Goal: Task Accomplishment & Management: Manage account settings

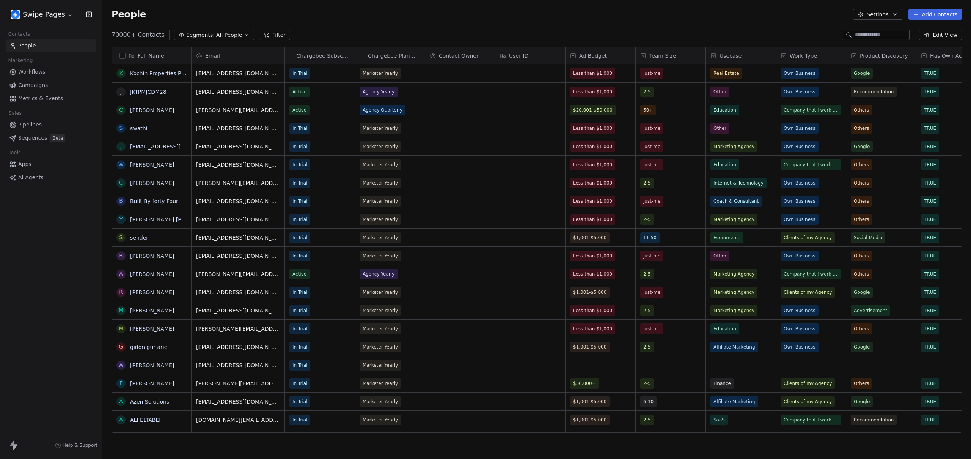
scroll to position [398, 863]
click at [44, 14] on html "Swipe Pages Contacts People Marketing Workflows Campaigns Metrics & Events Sale…" at bounding box center [485, 229] width 971 height 459
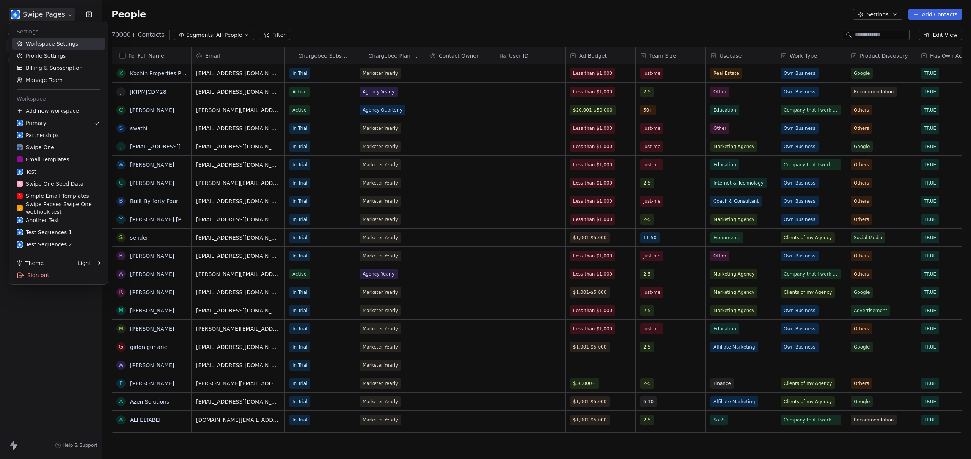
click at [39, 41] on link "Workspace Settings" at bounding box center [58, 44] width 93 height 12
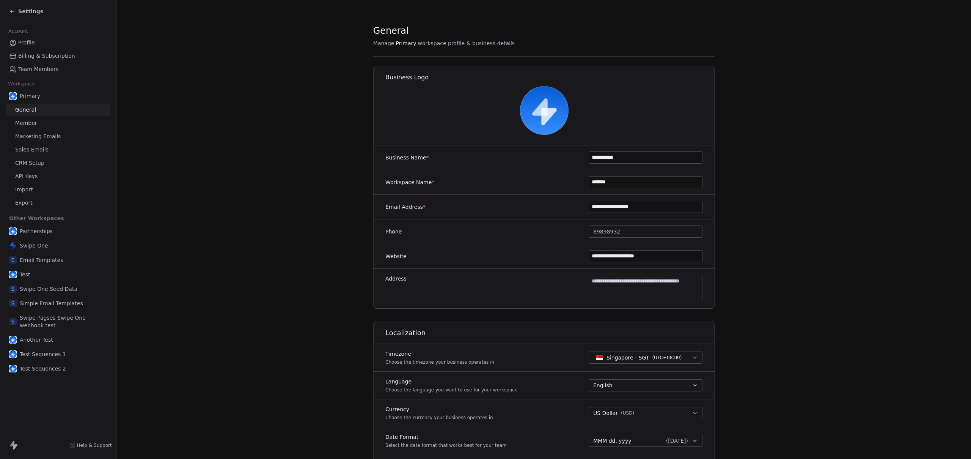
click at [24, 201] on span "Export" at bounding box center [23, 203] width 17 height 8
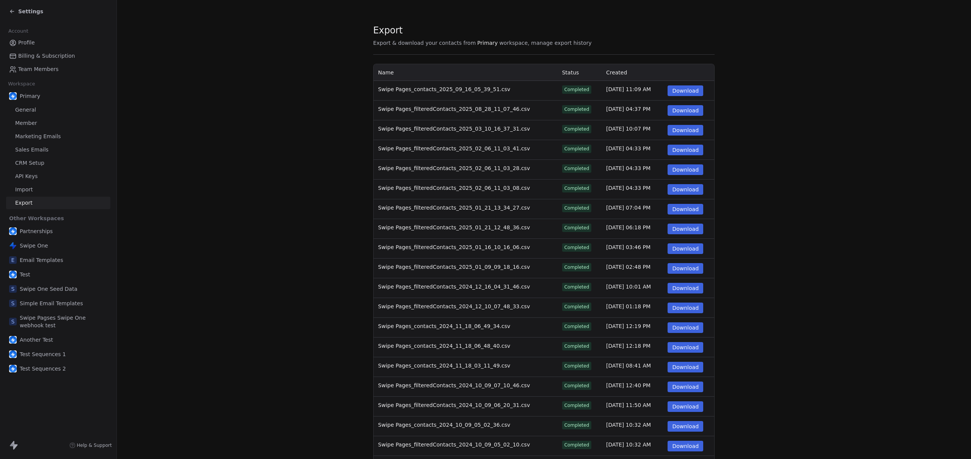
click at [818, 283] on section "Export Export & download your contacts from Primary workspace, manage export hi…" at bounding box center [544, 260] width 855 height 520
click at [678, 90] on button "Download" at bounding box center [686, 90] width 36 height 11
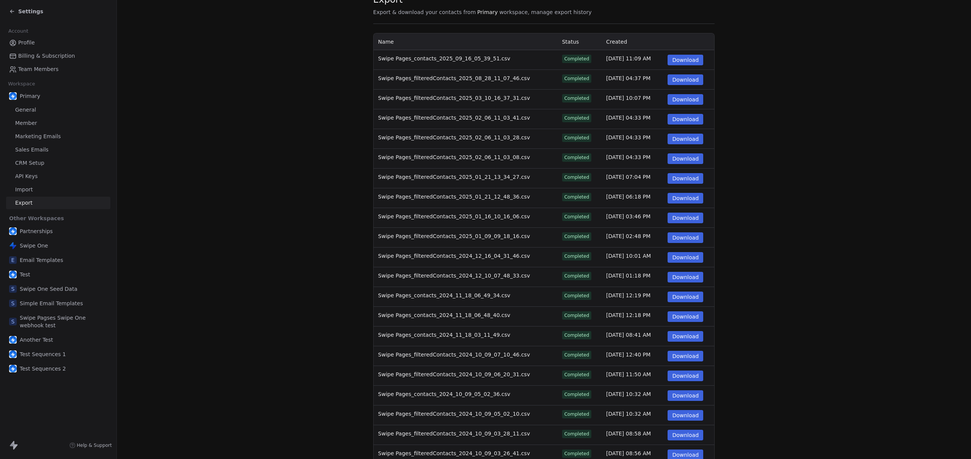
scroll to position [61, 0]
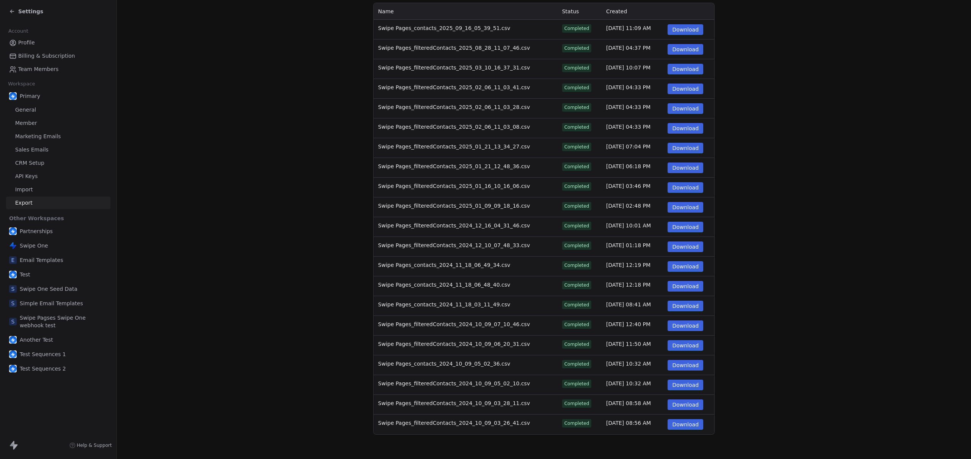
click at [685, 267] on button "Download" at bounding box center [686, 266] width 36 height 11
click at [184, 147] on section "Export Export & download your contacts from Primary workspace, manage export hi…" at bounding box center [544, 199] width 855 height 520
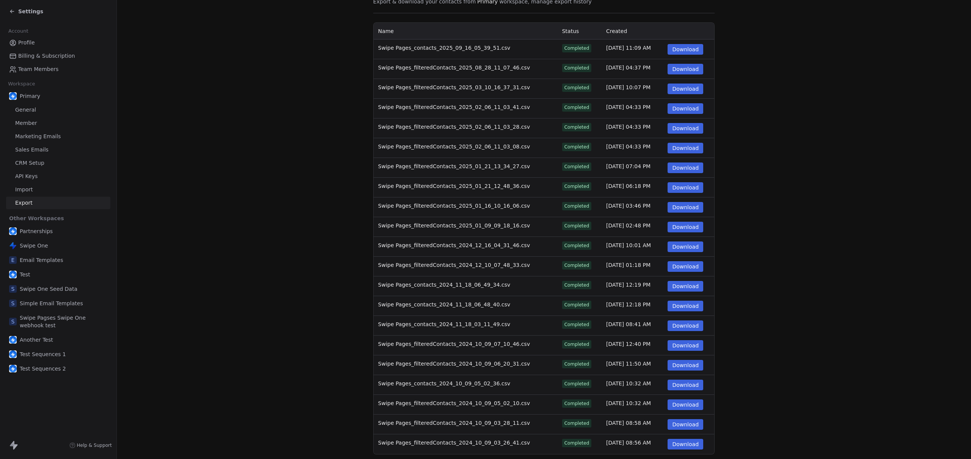
scroll to position [0, 0]
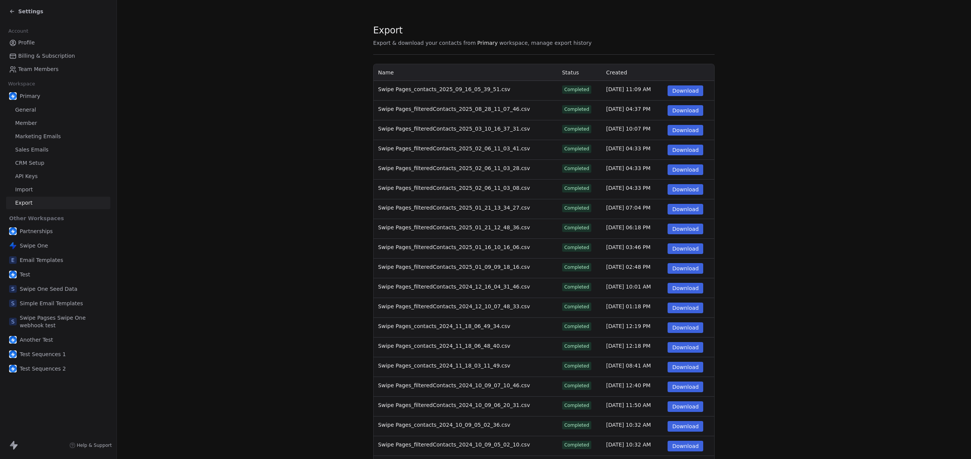
click at [18, 15] on div "Settings" at bounding box center [59, 11] width 101 height 11
click at [15, 11] on icon at bounding box center [12, 11] width 6 height 6
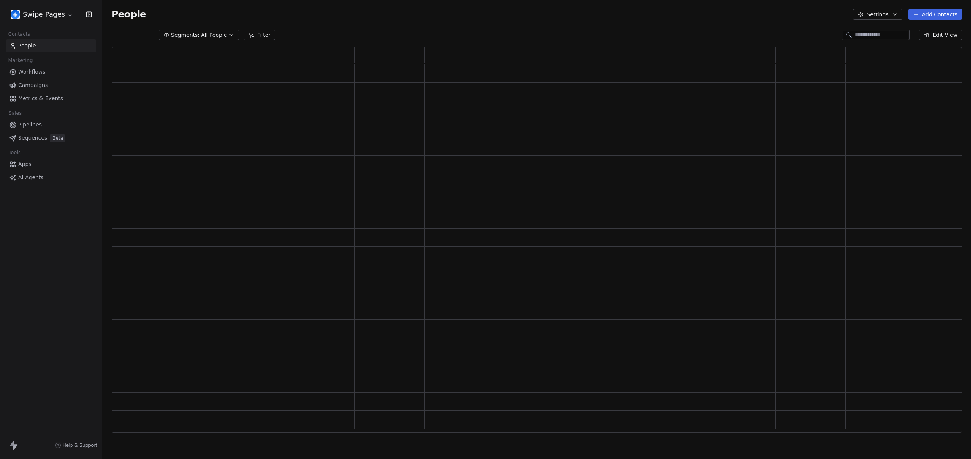
scroll to position [380, 845]
click at [45, 260] on div "Swipe Pages Contacts People Marketing Workflows Campaigns Metrics & Events Sale…" at bounding box center [51, 229] width 102 height 459
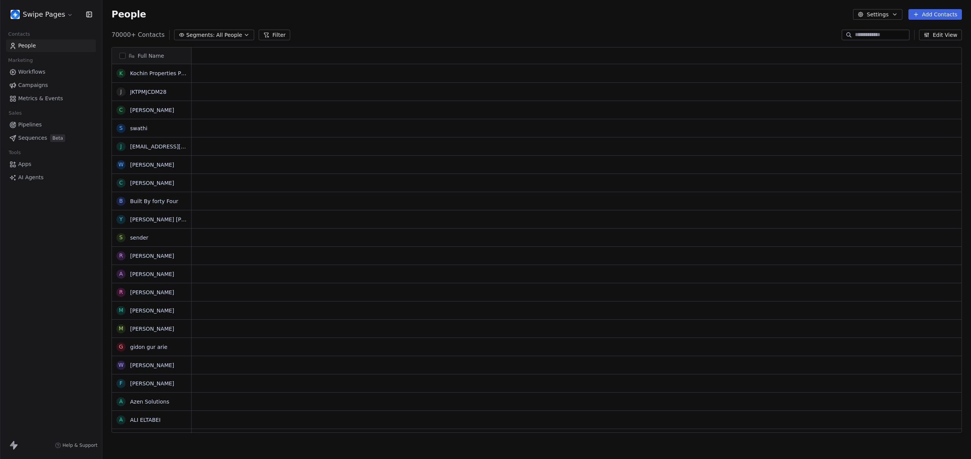
scroll to position [398, 863]
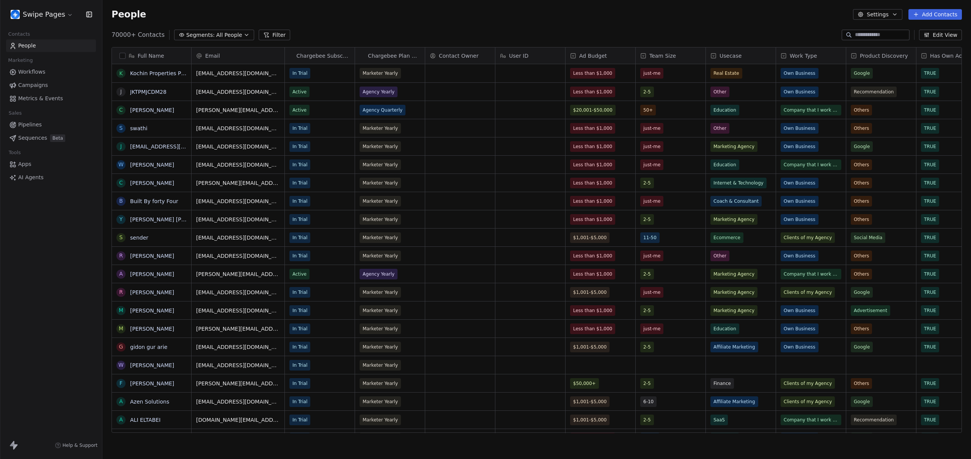
click at [54, 14] on html "Swipe Pages Contacts People Marketing Workflows Campaigns Metrics & Events Sale…" at bounding box center [485, 229] width 971 height 459
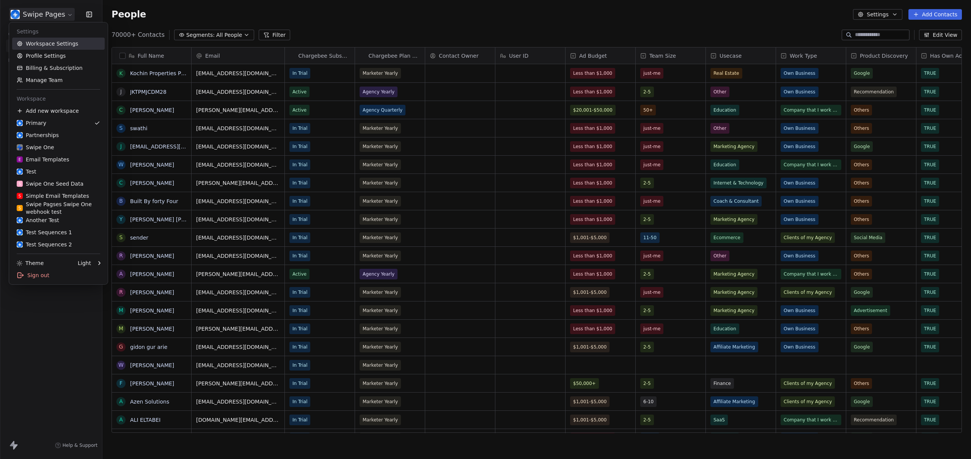
click at [53, 44] on link "Workspace Settings" at bounding box center [58, 44] width 93 height 12
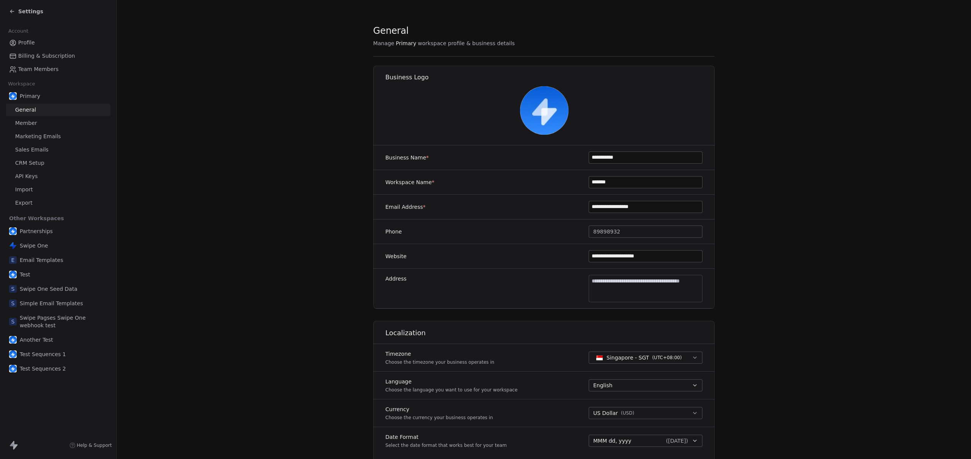
click at [246, 157] on section "**********" at bounding box center [544, 355] width 855 height 710
click at [218, 157] on section "**********" at bounding box center [544, 355] width 855 height 710
click at [37, 137] on span "Marketing Emails" at bounding box center [38, 136] width 46 height 8
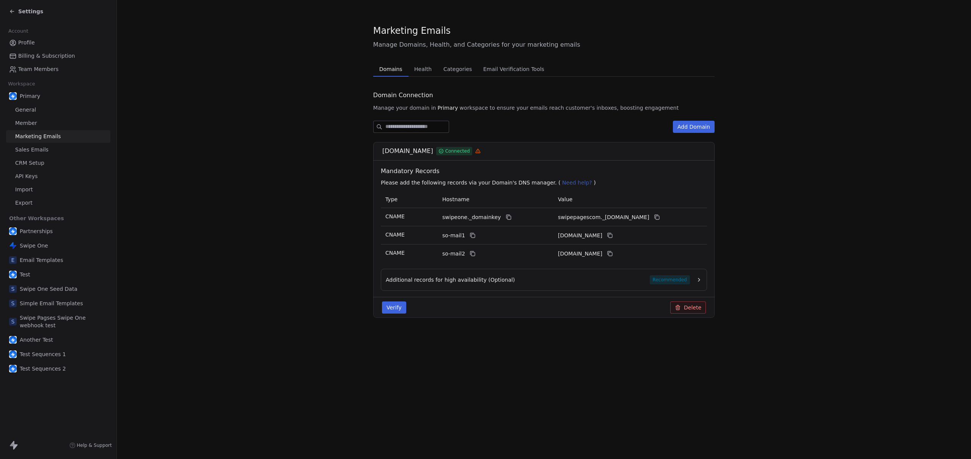
click at [197, 160] on section "Marketing Emails Manage Domains, Health, and Categories for your marketing emai…" at bounding box center [544, 177] width 855 height 354
click at [27, 148] on span "Sales Emails" at bounding box center [31, 150] width 33 height 8
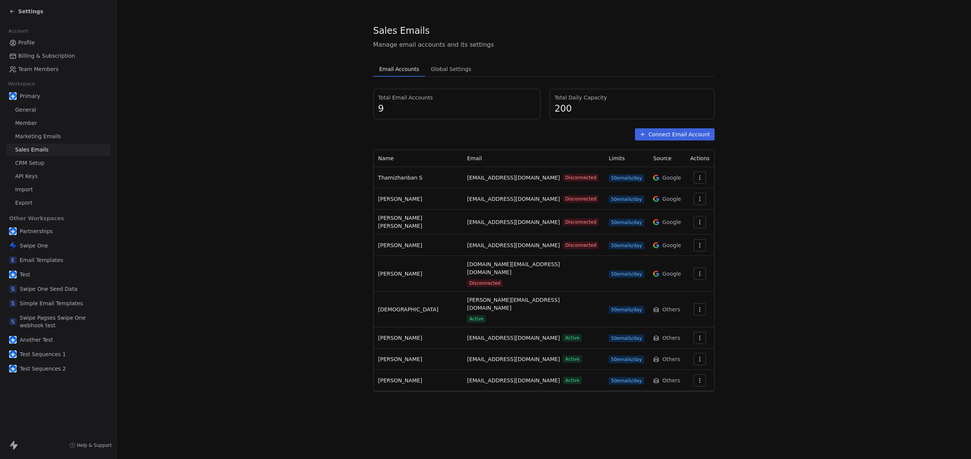
click at [141, 168] on section "Sales Emails Manage email accounts and its settings Email Accounts Email Accoun…" at bounding box center [544, 208] width 855 height 416
drag, startPoint x: 296, startPoint y: 271, endPoint x: 288, endPoint y: 277, distance: 10.3
click at [296, 271] on section "Sales Emails Manage email accounts and its settings Email Accounts Email Accoun…" at bounding box center [544, 208] width 855 height 416
click at [28, 192] on span "Import" at bounding box center [23, 190] width 17 height 8
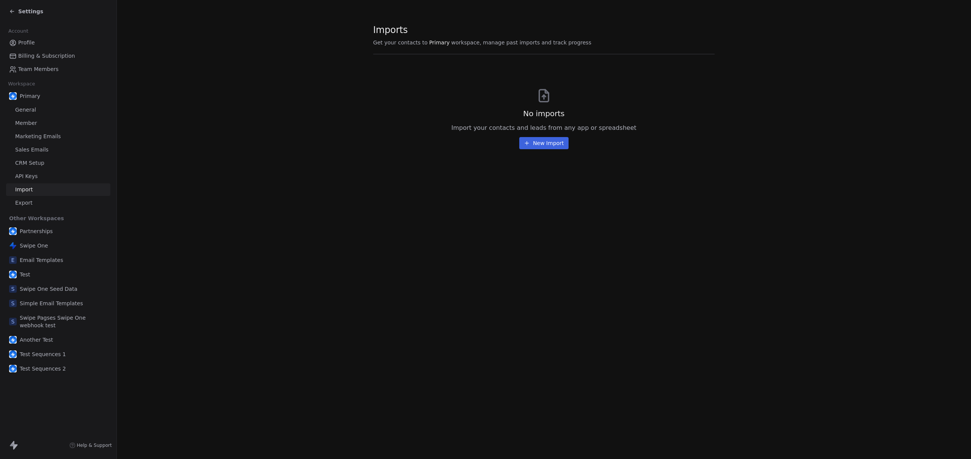
drag, startPoint x: 342, startPoint y: 255, endPoint x: 304, endPoint y: 250, distance: 38.7
click at [335, 254] on div "Imports Get your contacts to Primary workspace, manage past imports and track p…" at bounding box center [544, 229] width 855 height 459
click at [30, 205] on span "Export" at bounding box center [23, 203] width 17 height 8
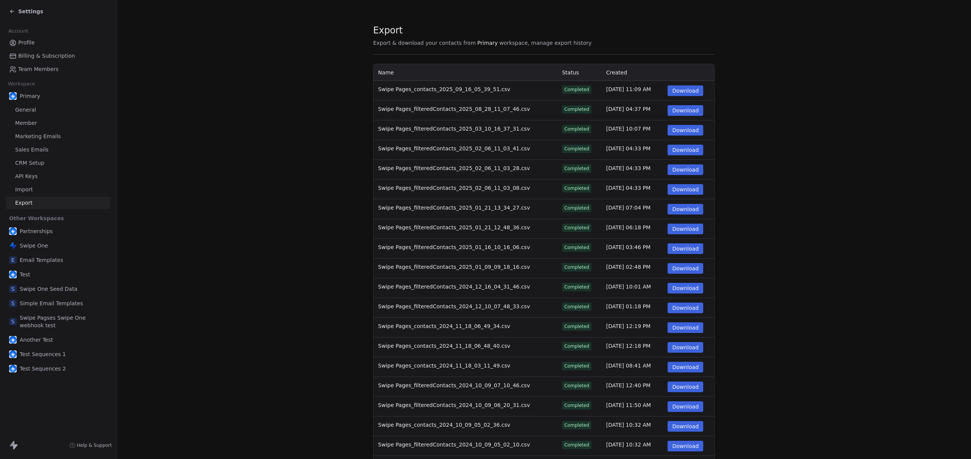
click at [268, 229] on section "Export Export & download your contacts from Primary workspace, manage export hi…" at bounding box center [544, 260] width 855 height 520
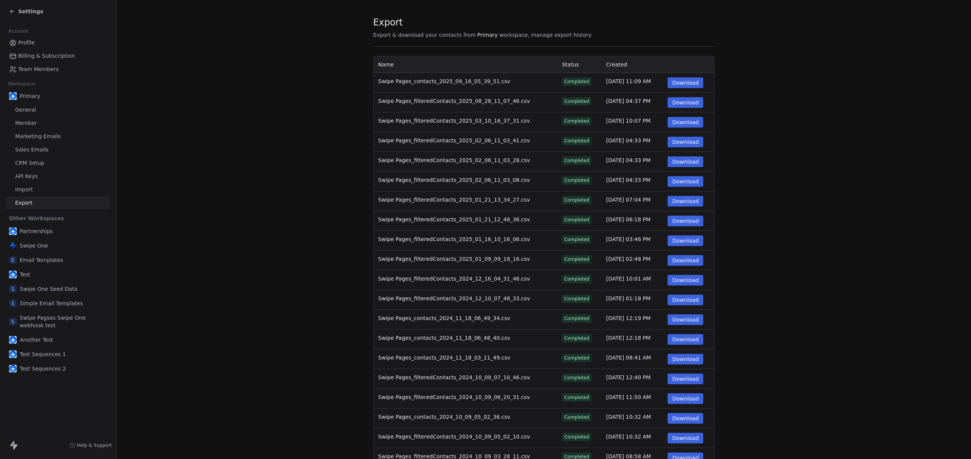
scroll to position [17, 0]
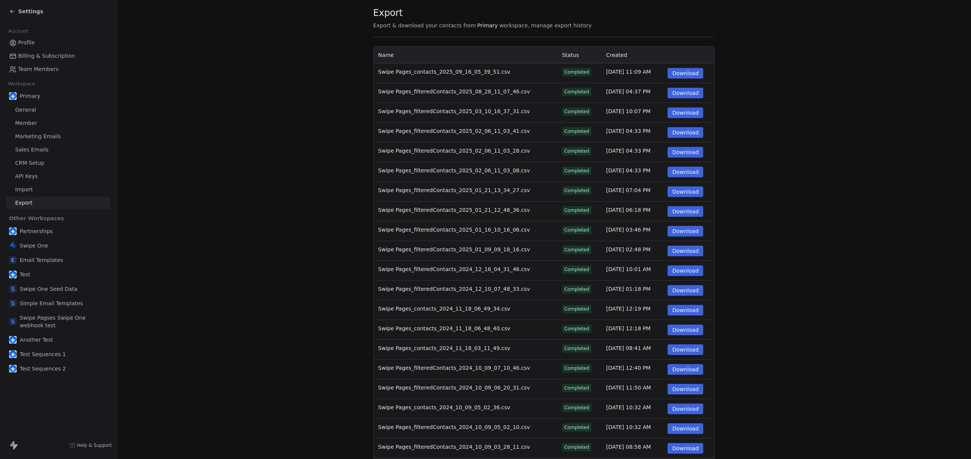
click at [778, 293] on section "Export Export & download your contacts from Primary workspace, manage export hi…" at bounding box center [544, 243] width 855 height 520
click at [214, 134] on section "Export Export & download your contacts from Primary workspace, manage export hi…" at bounding box center [544, 243] width 855 height 520
click at [34, 159] on link "CRM Setup" at bounding box center [58, 163] width 104 height 13
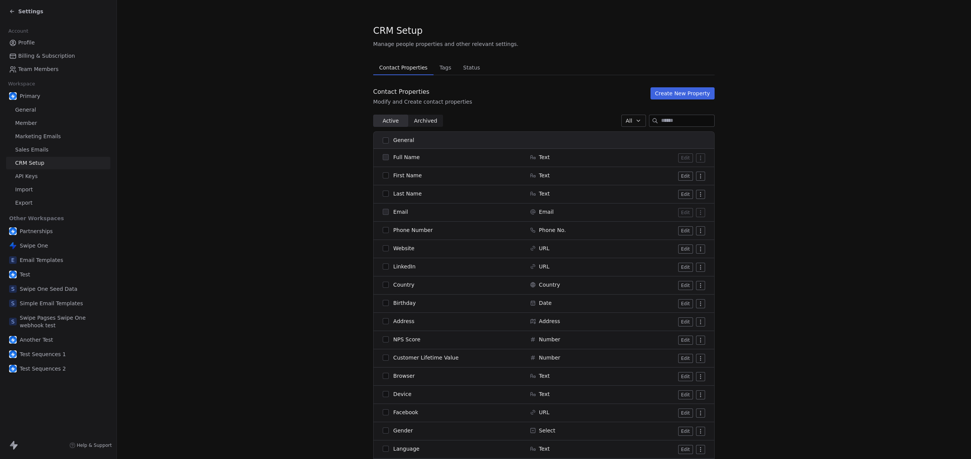
click at [36, 150] on span "Sales Emails" at bounding box center [31, 150] width 33 height 8
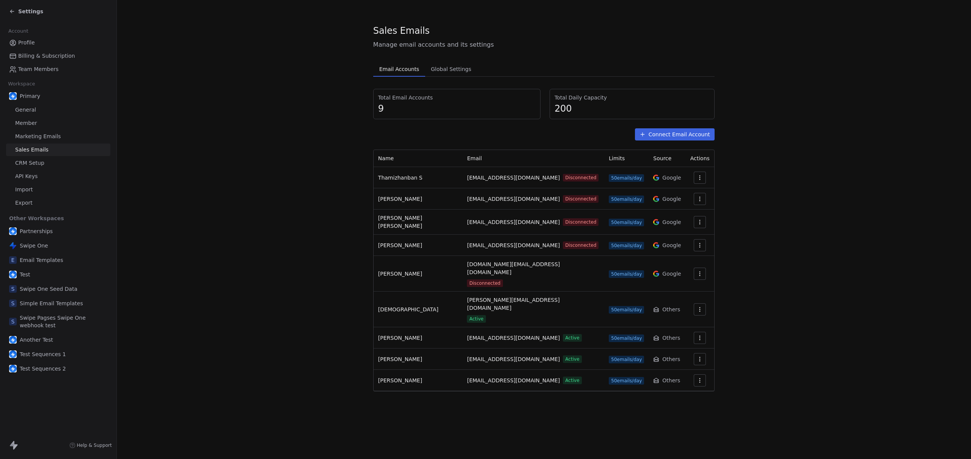
click at [139, 163] on section "Sales Emails Manage email accounts and its settings Email Accounts Email Accoun…" at bounding box center [544, 208] width 855 height 416
click at [252, 324] on section "Sales Emails Manage email accounts and its settings Email Accounts Email Accoun…" at bounding box center [544, 208] width 855 height 416
click at [52, 135] on span "Marketing Emails" at bounding box center [38, 136] width 46 height 8
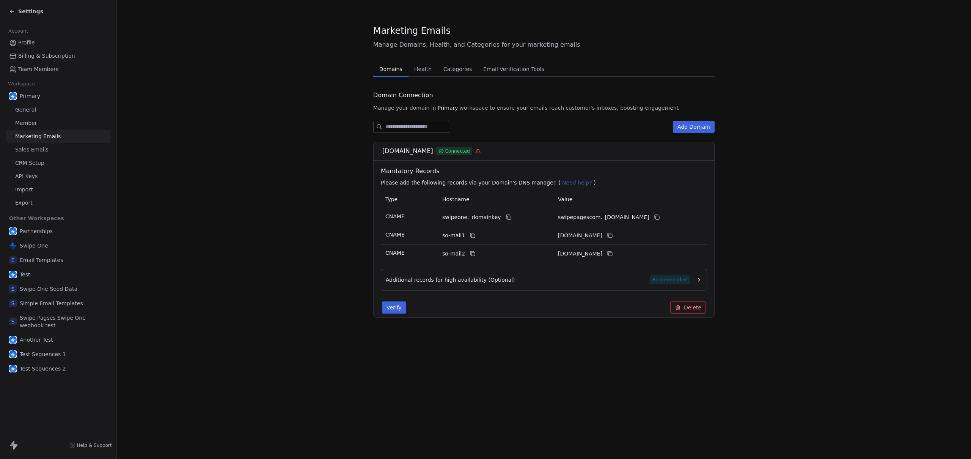
click at [604, 70] on div "Domains Domains Health Health Categories Categories Email Verification Tools Em…" at bounding box center [544, 68] width 342 height 15
click at [266, 247] on section "Marketing Emails Manage Domains, Health, and Categories for your marketing emai…" at bounding box center [544, 177] width 855 height 354
click at [803, 346] on section "Marketing Emails Manage Domains, Health, and Categories for your marketing emai…" at bounding box center [544, 177] width 855 height 354
click at [194, 129] on section "Marketing Emails Manage Domains, Health, and Categories for your marketing emai…" at bounding box center [544, 177] width 855 height 354
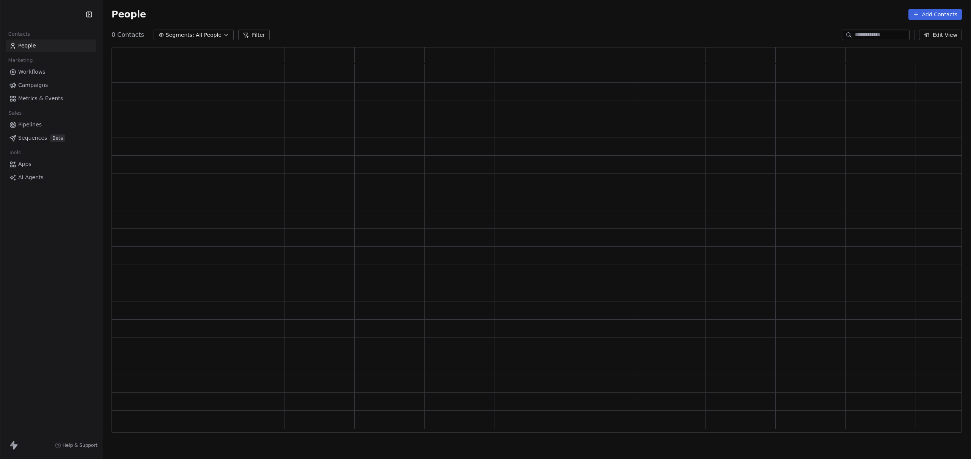
scroll to position [380, 845]
